Goal: Register for event/course

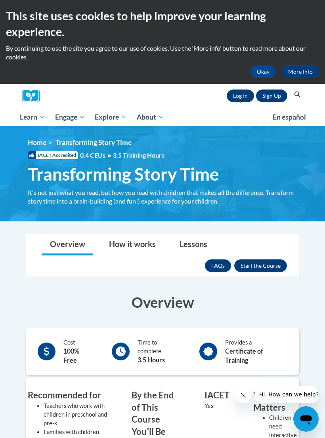
click at [262, 72] on button "Okay" at bounding box center [262, 71] width 25 height 13
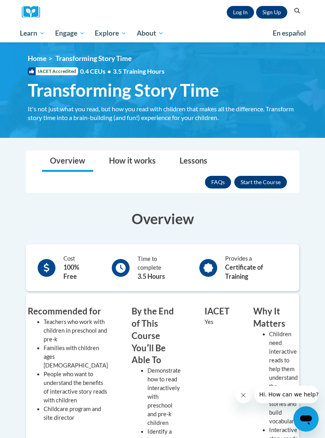
click at [240, 13] on link "Log In" at bounding box center [239, 12] width 27 height 13
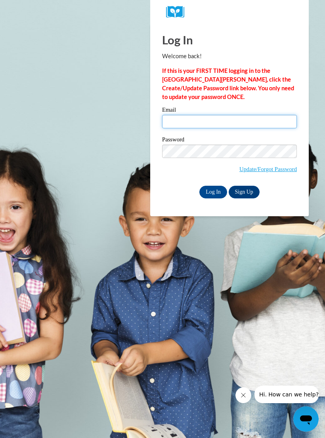
click at [209, 122] on input "Email" at bounding box center [229, 121] width 135 height 13
type input "saveddreamer85@gmail.com"
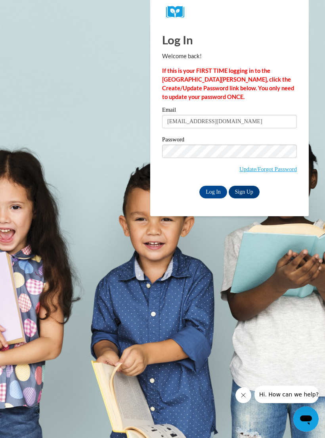
click at [210, 193] on input "Log In" at bounding box center [213, 192] width 28 height 13
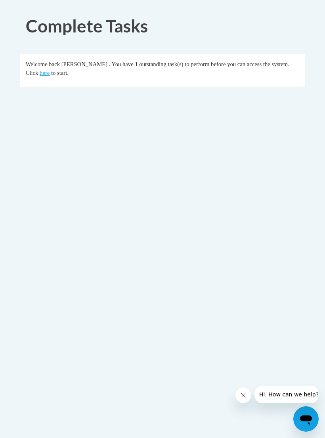
click at [40, 74] on link "here" at bounding box center [45, 73] width 10 height 6
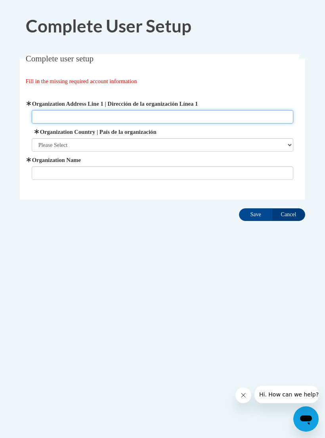
click at [254, 116] on input "Organization Address Line 1 | Dirección de la organización Línea 1" at bounding box center [163, 116] width 262 height 13
type input "950 Mayfield Rd. Grand Prairie, Tx 75052"
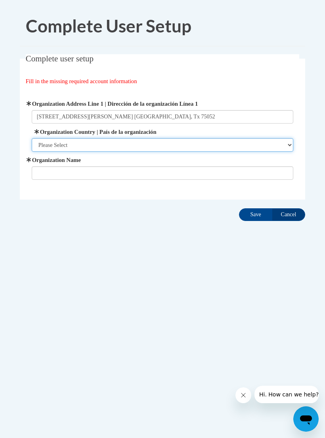
click at [171, 148] on select "Please Select United States | Estados Unidos Outside of the United States | Fue…" at bounding box center [163, 144] width 262 height 13
select select "ad49bcad-a171-4b2e-b99c-48b446064914"
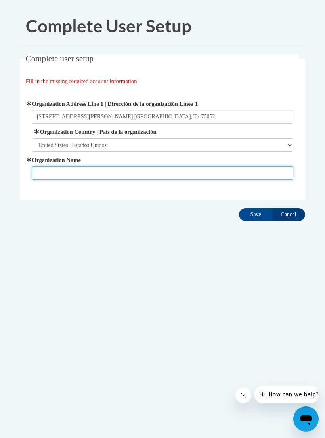
click at [48, 177] on input "Organization Name" at bounding box center [163, 172] width 262 height 13
type input "First Kids Academy (FBCGP)"
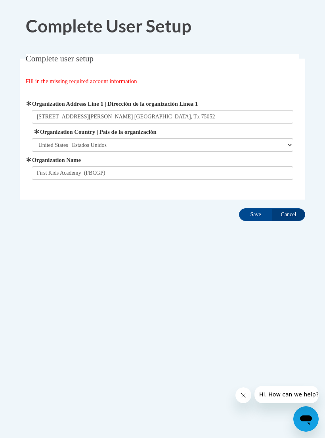
click at [250, 215] on input "Save" at bounding box center [255, 214] width 33 height 13
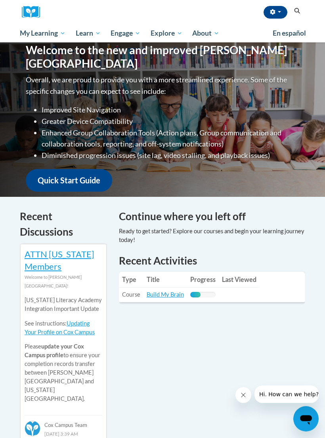
scroll to position [78, 0]
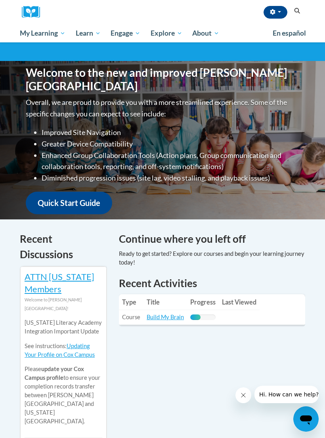
click at [23, 138] on div "Welcome to the new and improved Cox Campus Overall, we are proud to provide you…" at bounding box center [162, 140] width 297 height 158
click at [0, 0] on span "All Courses" at bounding box center [0, 0] width 0 height 0
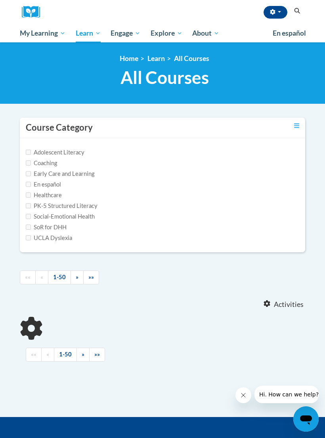
click at [27, 209] on label "PK-5 Structured Literacy" at bounding box center [62, 206] width 72 height 9
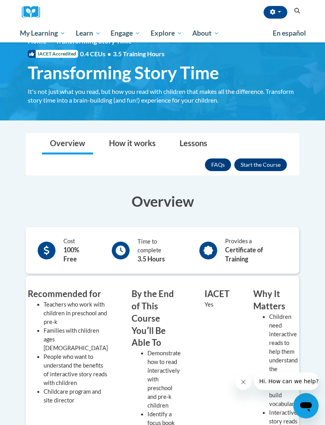
scroll to position [16, 0]
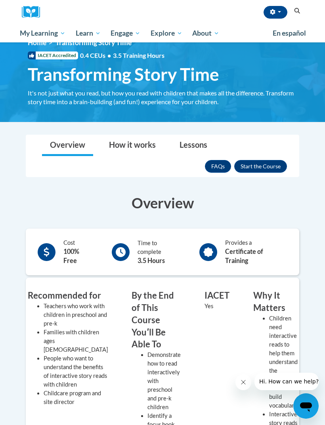
click at [262, 166] on button "Enroll" at bounding box center [260, 166] width 53 height 13
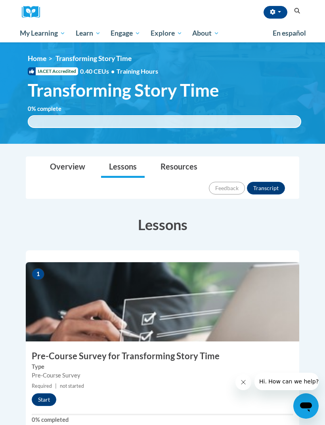
click at [278, 13] on button "button" at bounding box center [275, 12] width 24 height 13
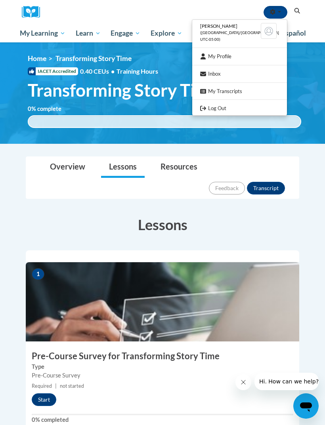
click at [229, 107] on link "Log Out" at bounding box center [239, 108] width 95 height 10
